Goal: Navigation & Orientation: Find specific page/section

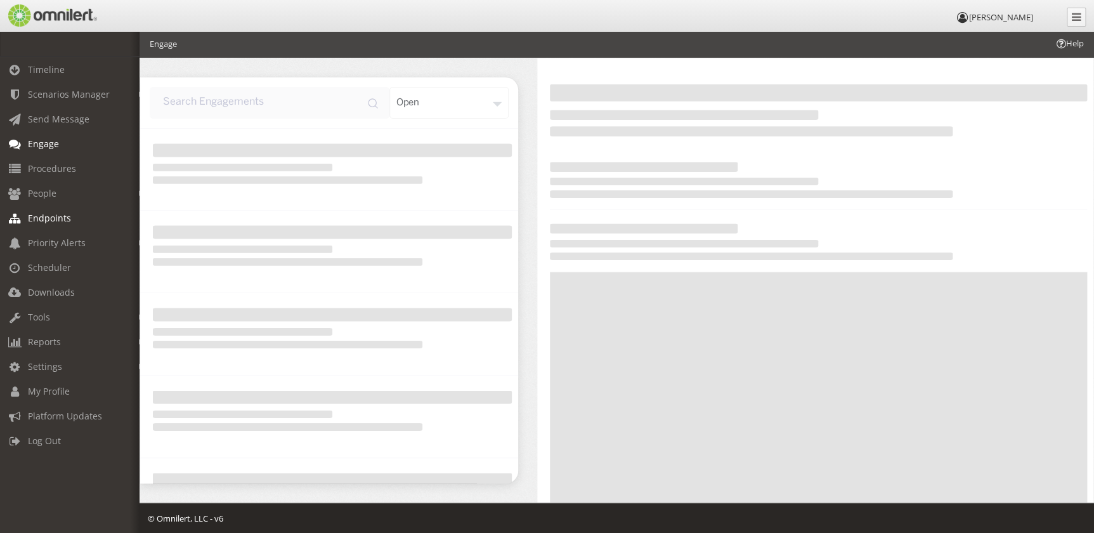
click at [56, 220] on span "Endpoints" at bounding box center [49, 218] width 43 height 12
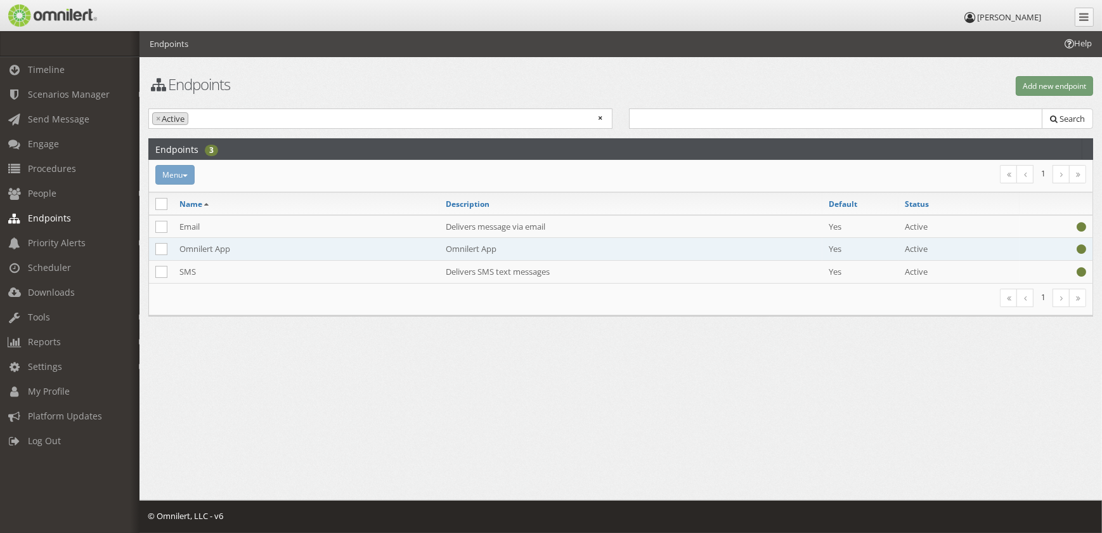
click at [209, 247] on td "Omnilert App" at bounding box center [306, 249] width 266 height 23
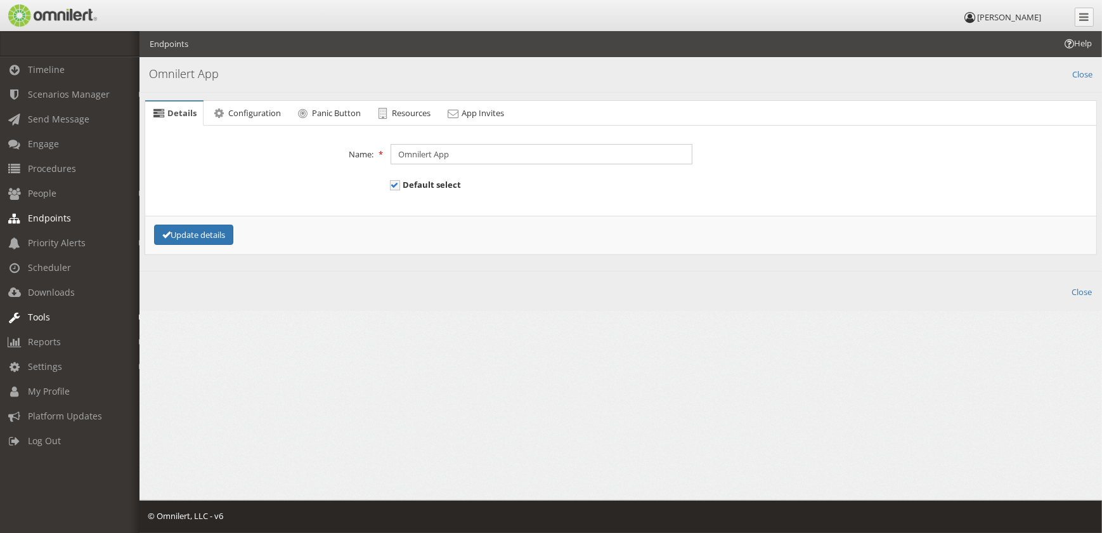
click at [76, 316] on link "Tools" at bounding box center [75, 316] width 151 height 25
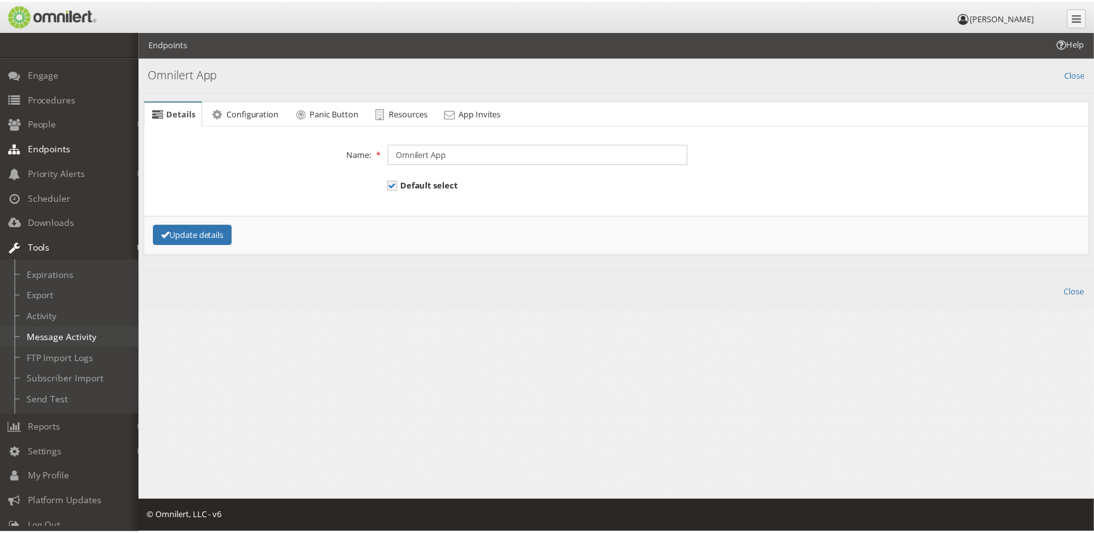
scroll to position [90, 0]
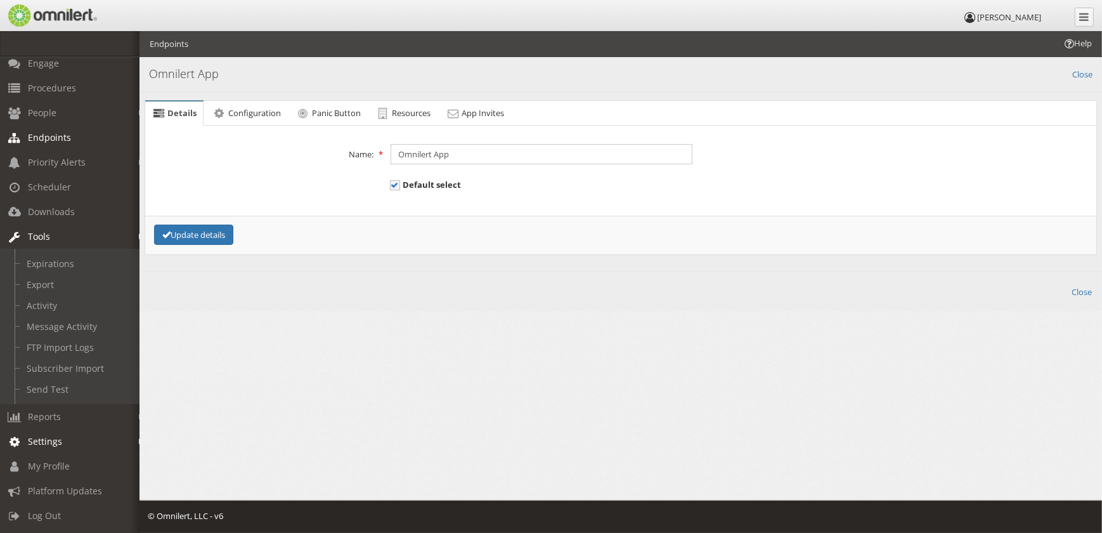
click at [90, 440] on link "Settings" at bounding box center [75, 441] width 151 height 25
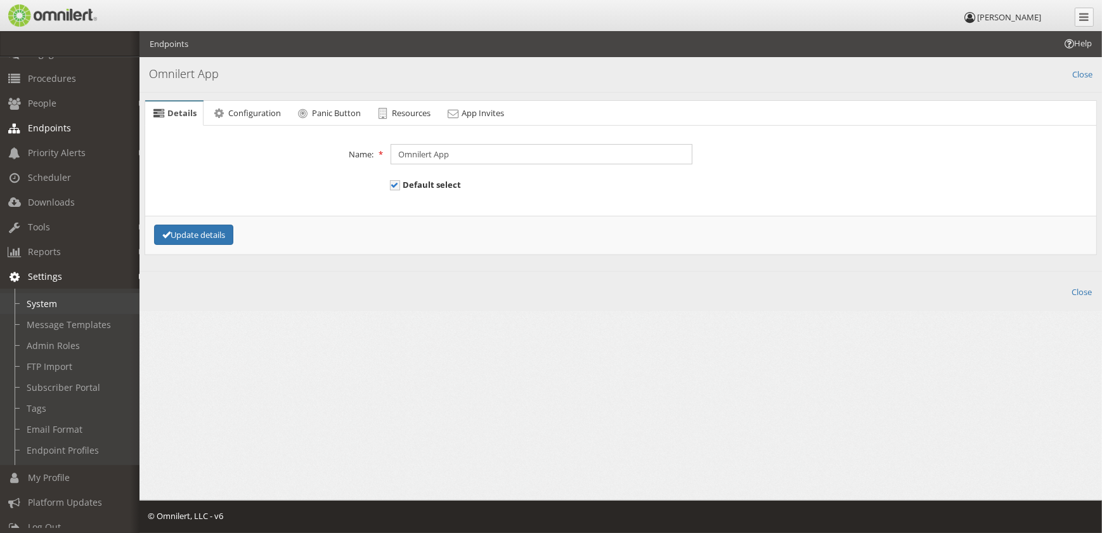
click at [70, 300] on link "System" at bounding box center [75, 303] width 151 height 21
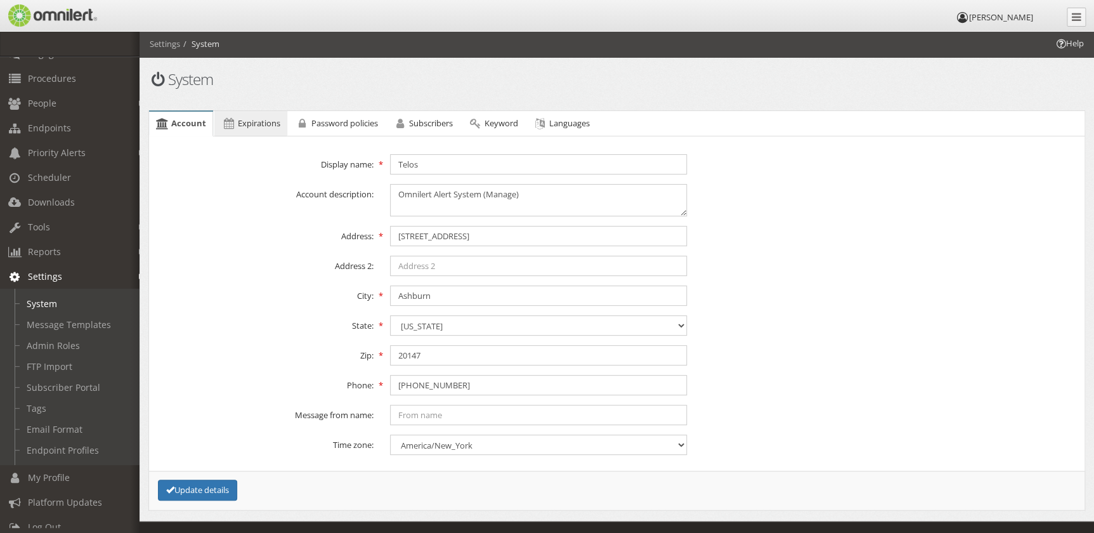
click at [258, 112] on link "Expirations" at bounding box center [250, 123] width 72 height 25
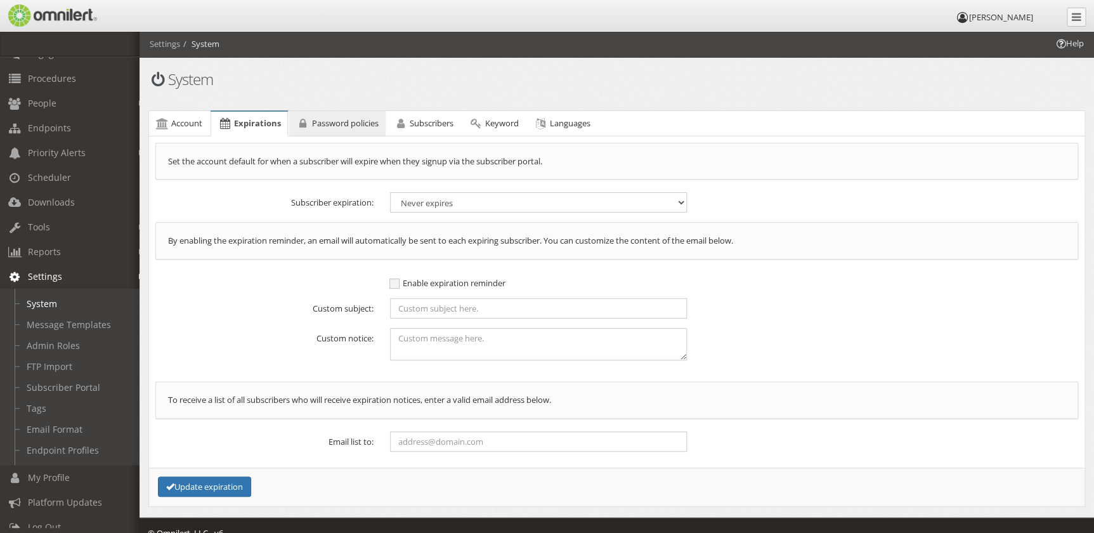
click at [333, 117] on span "Password policies" at bounding box center [345, 122] width 67 height 11
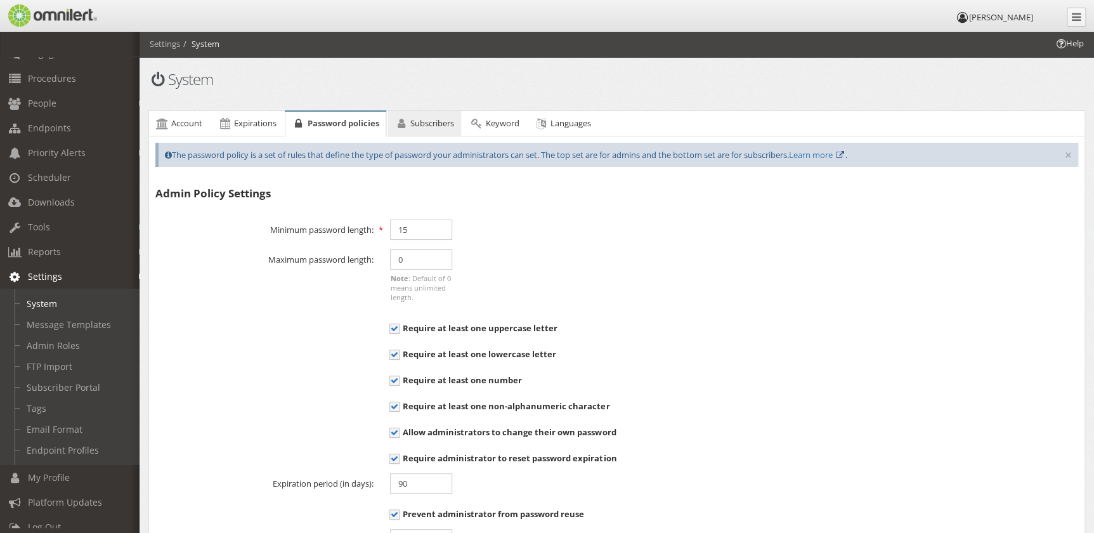
click at [413, 115] on link "Subscribers" at bounding box center [424, 123] width 74 height 25
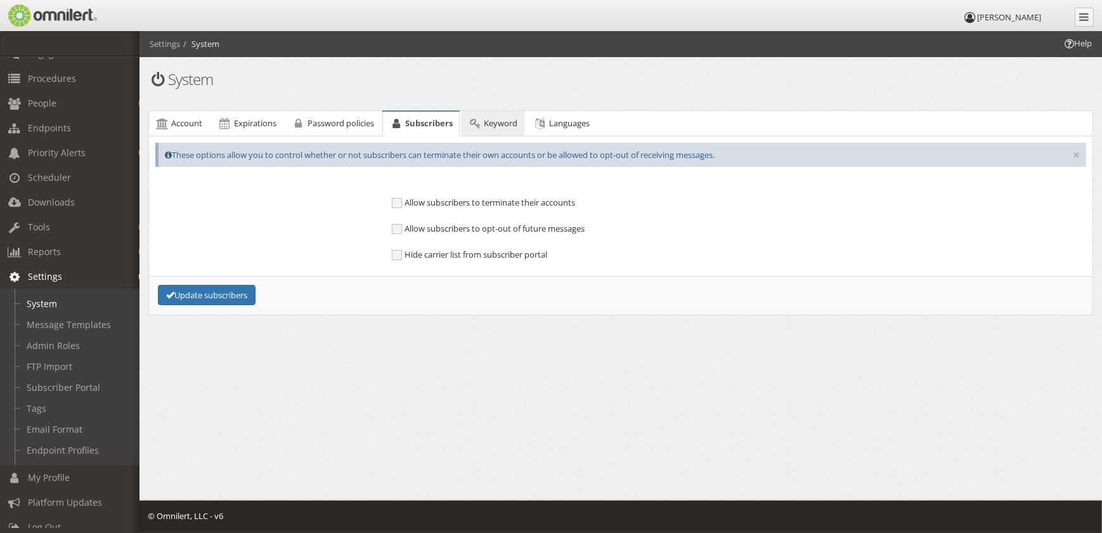
click at [493, 121] on span "Keyword" at bounding box center [501, 122] width 34 height 11
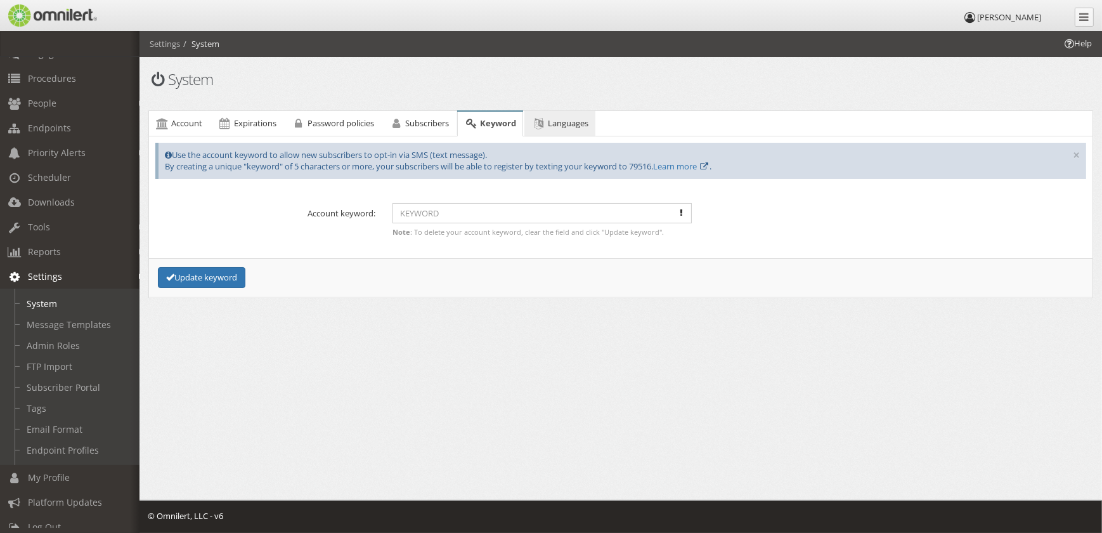
click at [562, 120] on span "Languages" at bounding box center [568, 122] width 41 height 11
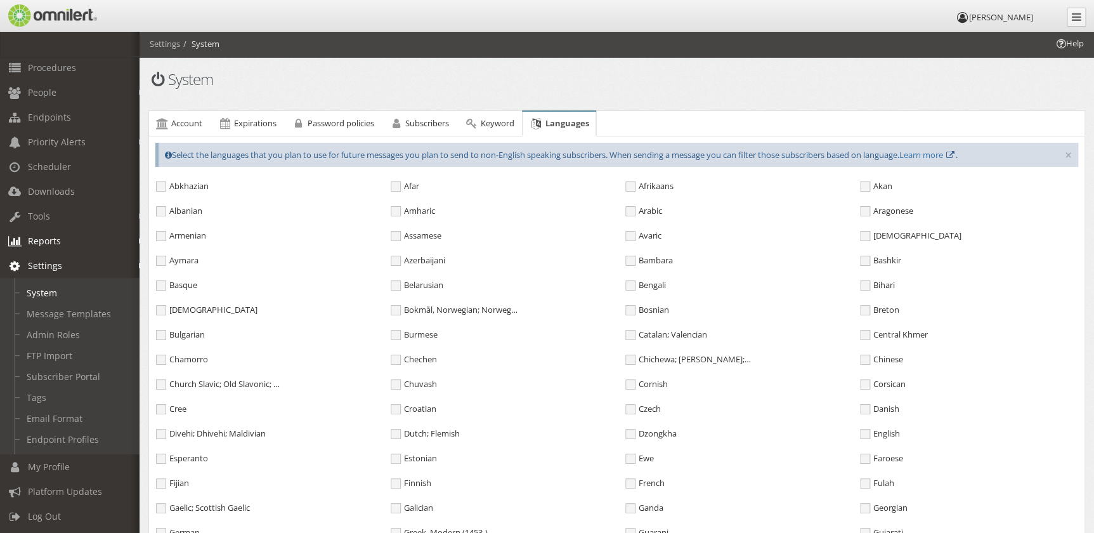
scroll to position [111, 0]
click at [58, 184] on span "Downloads" at bounding box center [51, 190] width 47 height 12
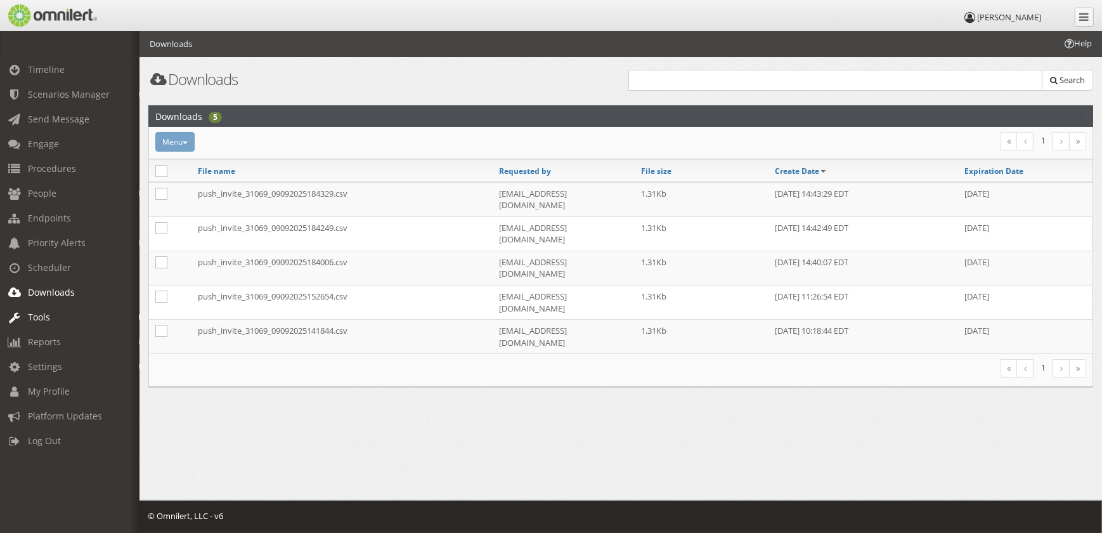
click at [51, 307] on link "Tools" at bounding box center [75, 316] width 151 height 25
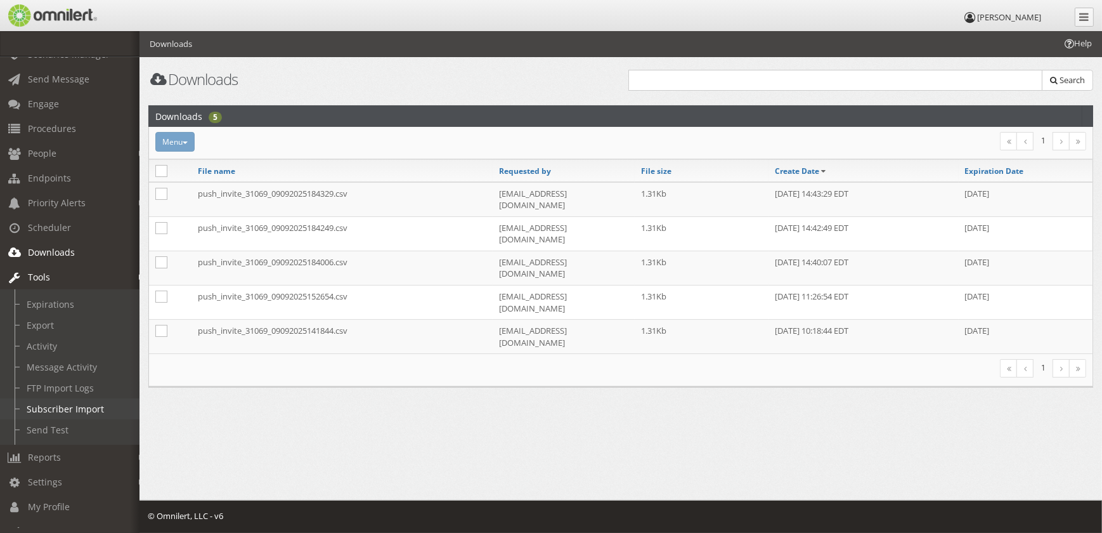
scroll to position [90, 0]
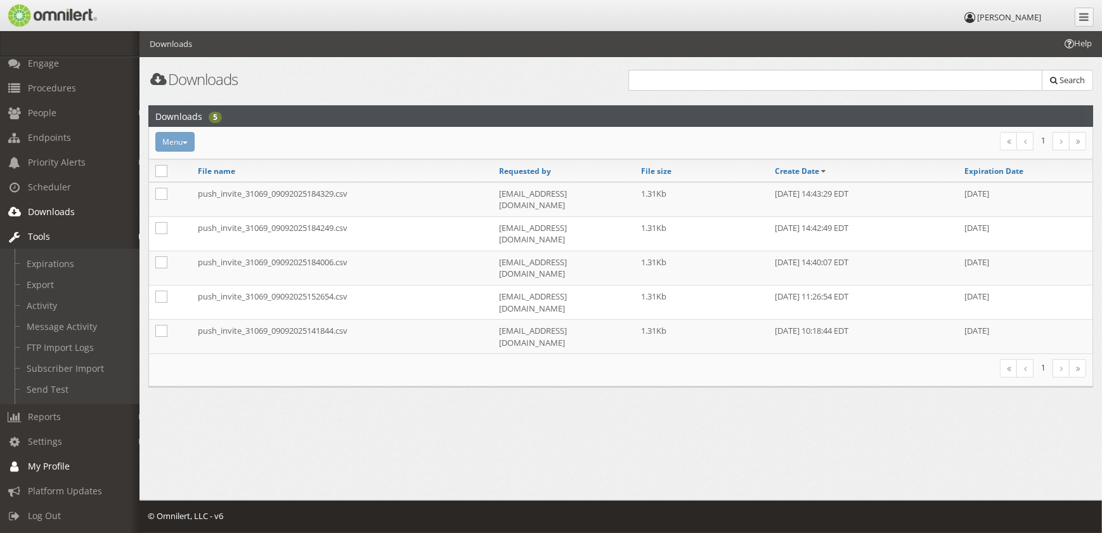
click at [83, 453] on link "My Profile" at bounding box center [75, 465] width 151 height 25
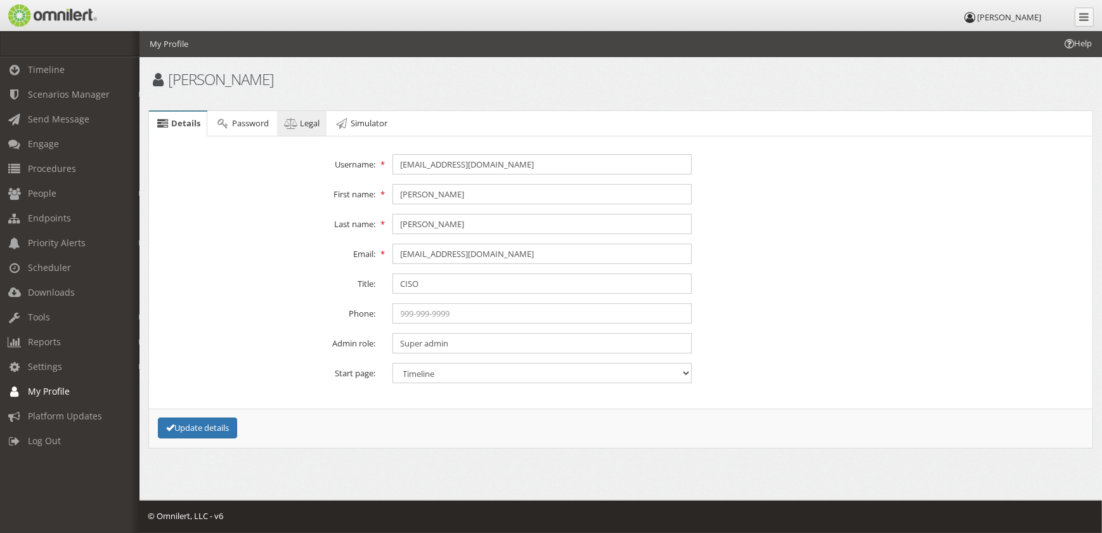
click at [290, 120] on icon at bounding box center [291, 123] width 14 height 8
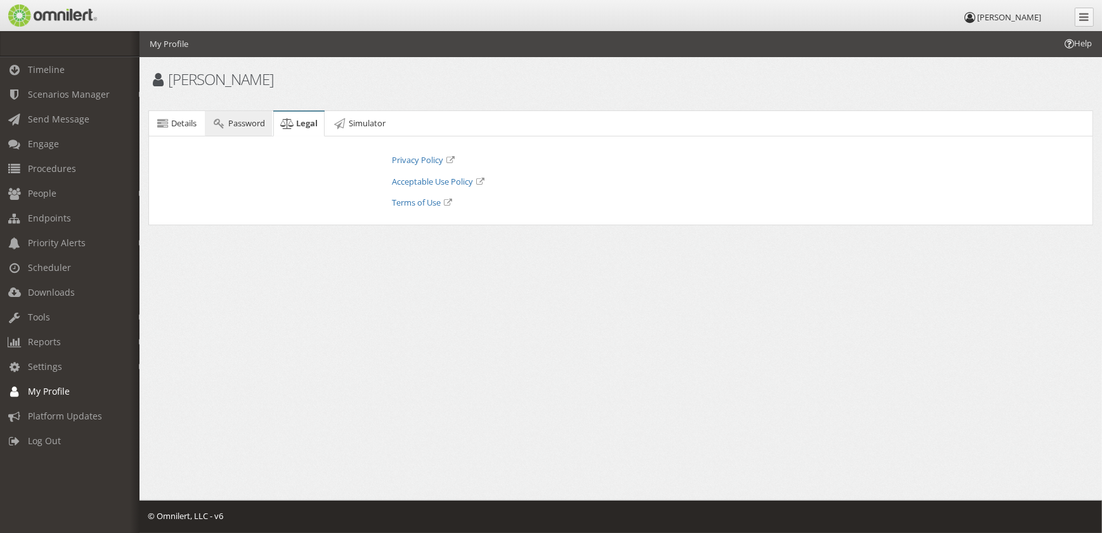
click at [254, 120] on span "Password" at bounding box center [246, 122] width 37 height 11
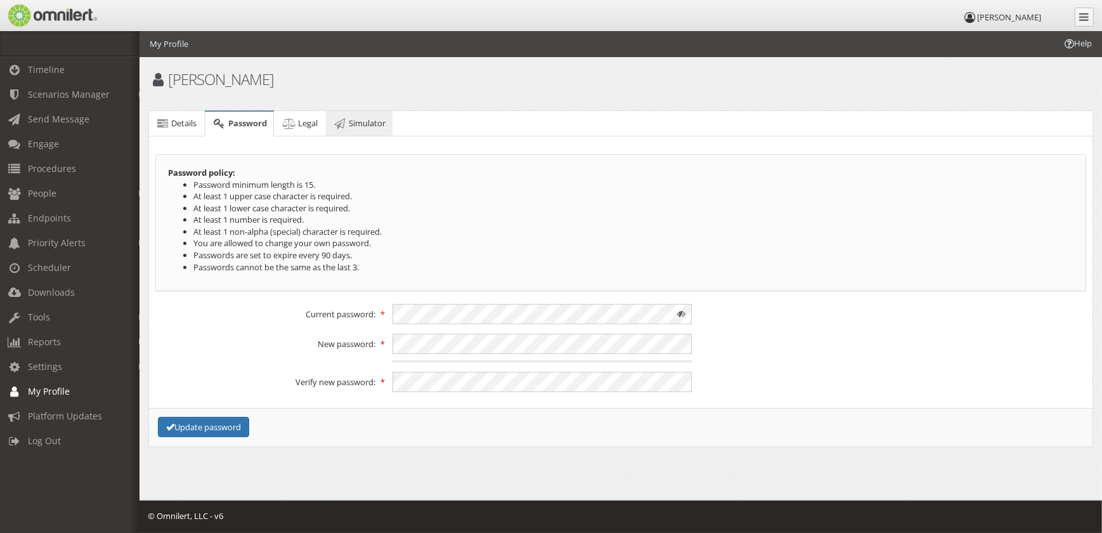
click at [355, 119] on span "Simulator" at bounding box center [367, 122] width 37 height 11
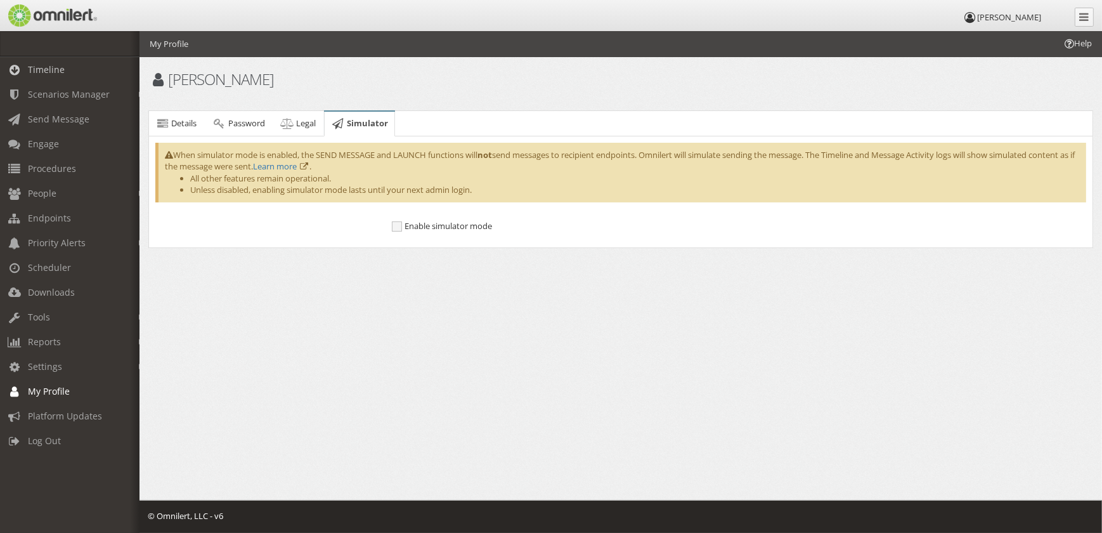
click at [51, 73] on span "Timeline" at bounding box center [46, 69] width 37 height 12
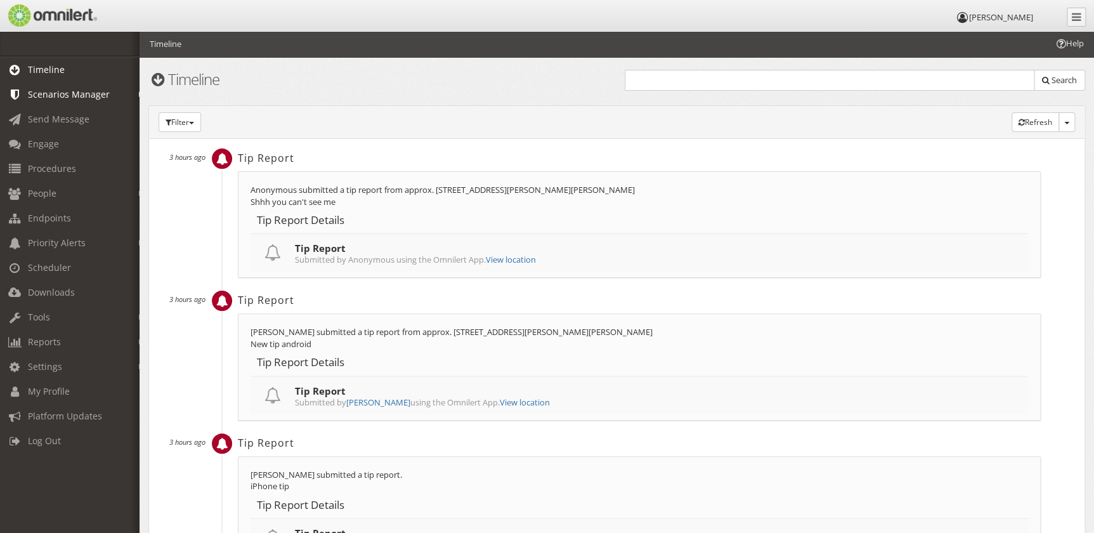
click at [51, 103] on link "Scenarios Manager" at bounding box center [75, 94] width 151 height 25
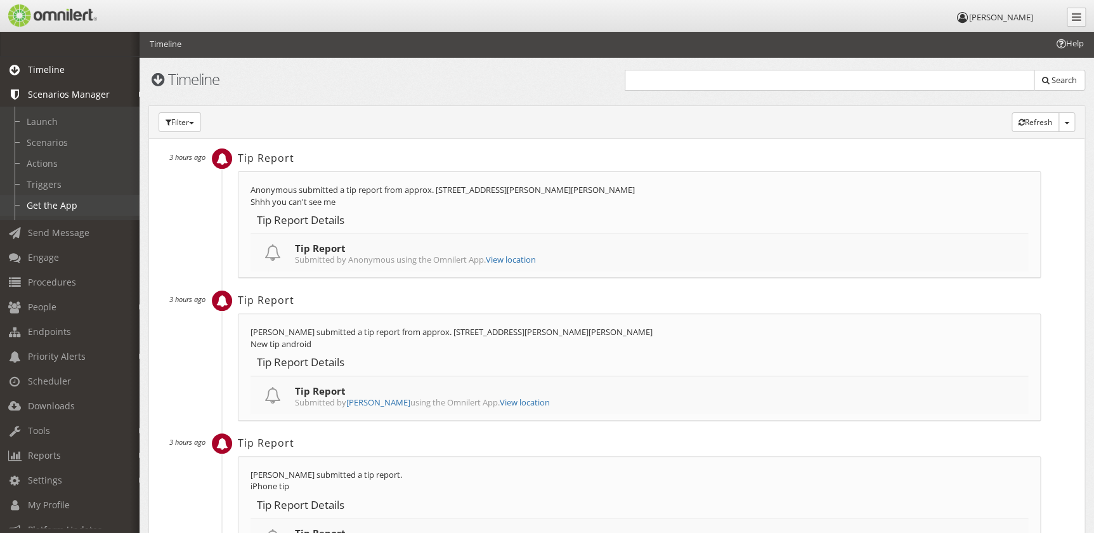
click at [67, 206] on link "Get the App" at bounding box center [75, 205] width 151 height 21
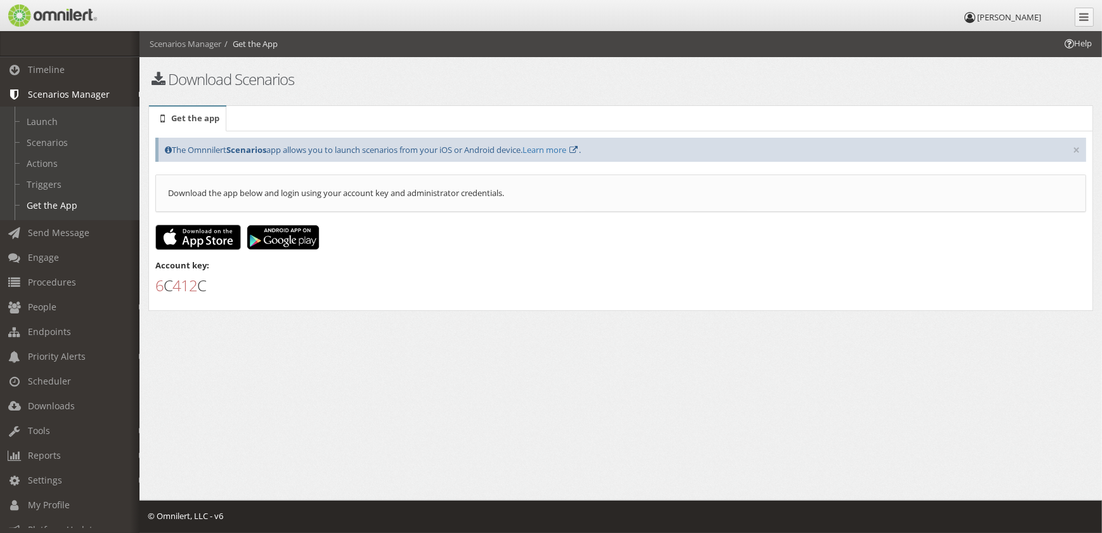
click at [231, 300] on div "Error! × Success! × The Omnnilert Scenarios app allows you to launch scenarios …" at bounding box center [620, 220] width 945 height 179
drag, startPoint x: 206, startPoint y: 194, endPoint x: 584, endPoint y: 195, distance: 377.8
click at [584, 195] on div "Download the app below and login using your account key and administrator crede…" at bounding box center [620, 192] width 931 height 37
drag, startPoint x: 584, startPoint y: 195, endPoint x: 579, endPoint y: 217, distance: 22.1
click at [579, 217] on div "Error! × Success! × The Omnnilert Scenarios app allows you to launch scenarios …" at bounding box center [620, 216] width 931 height 157
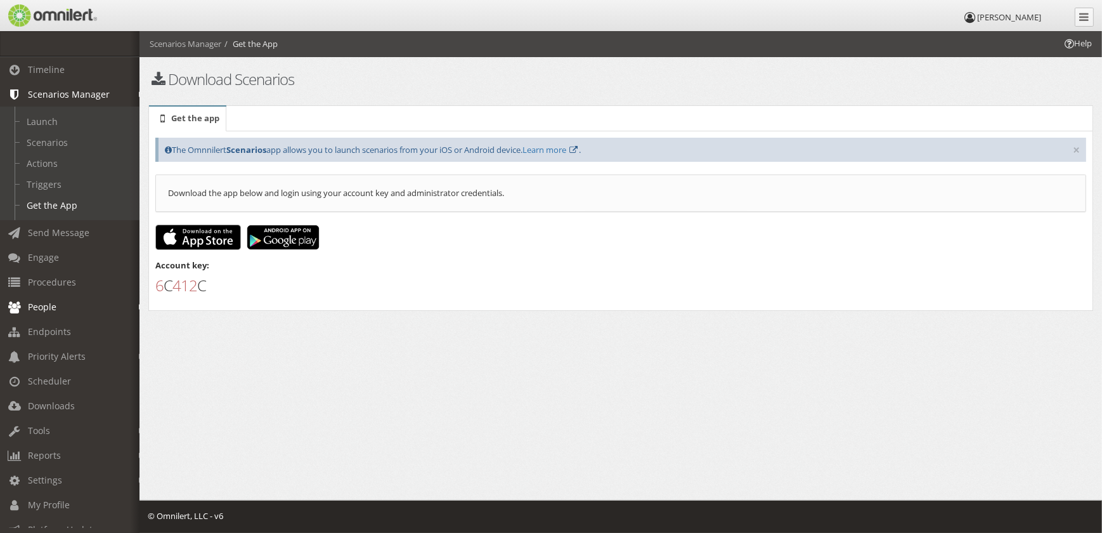
click at [65, 313] on link "People" at bounding box center [75, 306] width 151 height 25
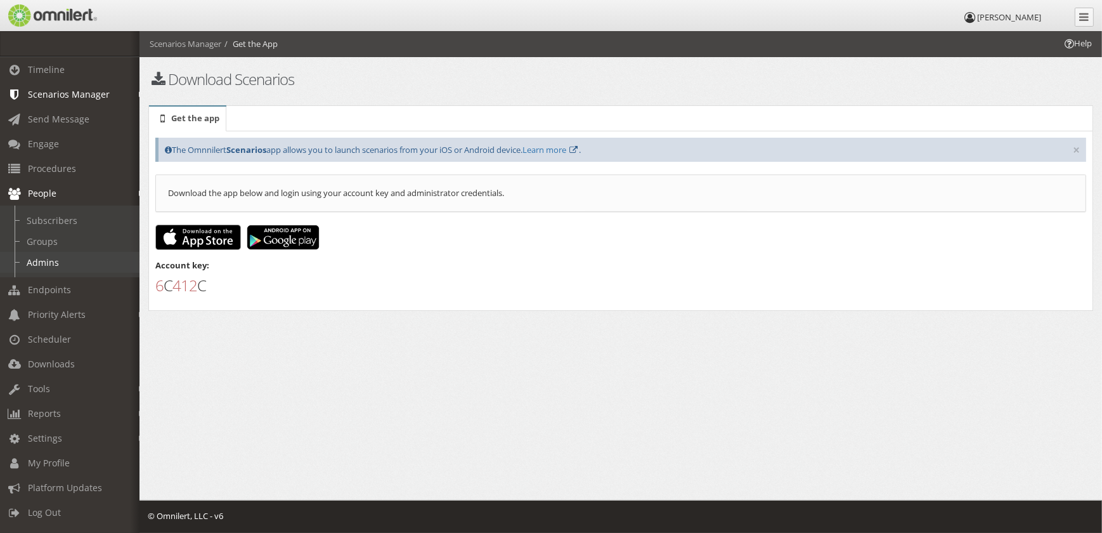
click at [62, 268] on link "Admins" at bounding box center [75, 262] width 151 height 21
